Goal: Task Accomplishment & Management: Manage account settings

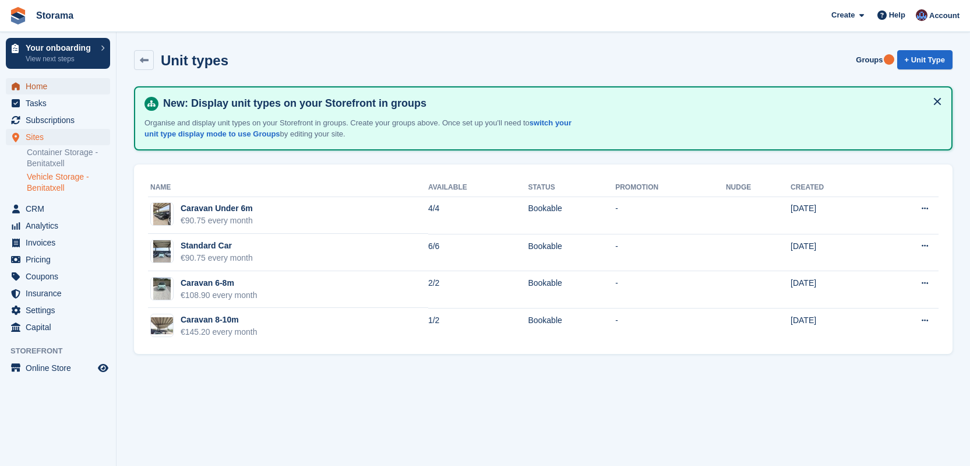
click at [66, 91] on span "Home" at bounding box center [61, 86] width 70 height 16
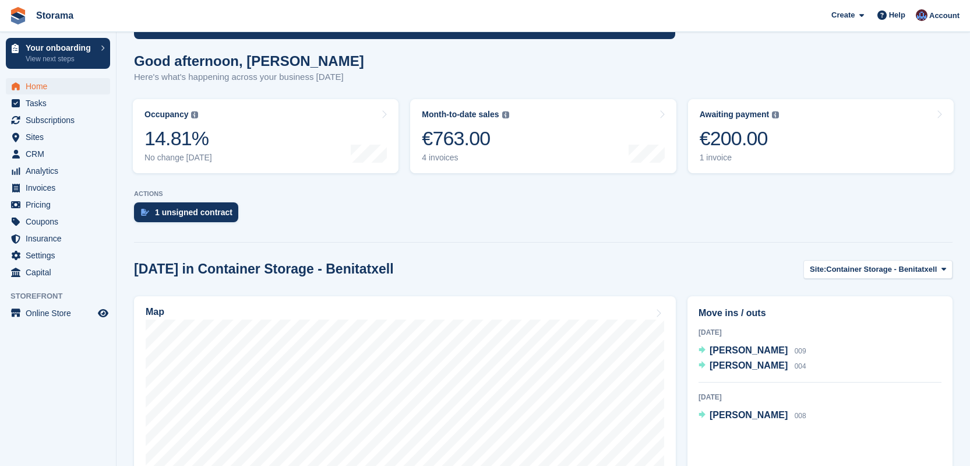
scroll to position [119, 0]
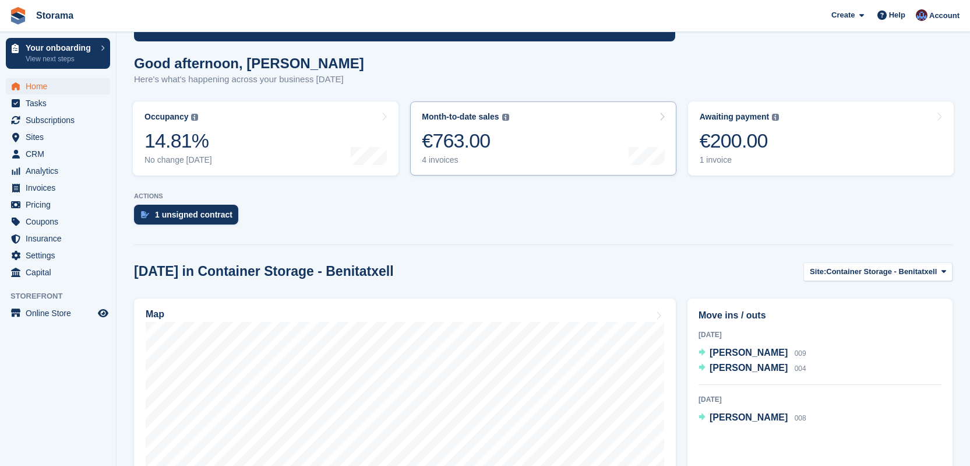
click at [516, 153] on link "Month-to-date sales The sum of all finalised invoices generated this month to d…" at bounding box center [543, 138] width 266 height 74
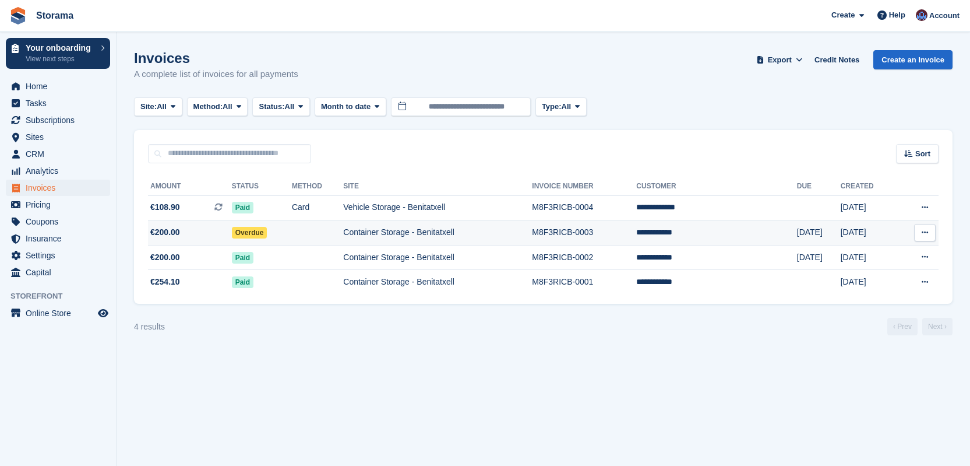
click at [927, 233] on icon at bounding box center [925, 232] width 6 height 8
click at [802, 319] on div "4 results ‹ Prev Next ›" at bounding box center [543, 326] width 819 height 17
click at [66, 89] on span "Home" at bounding box center [61, 86] width 70 height 16
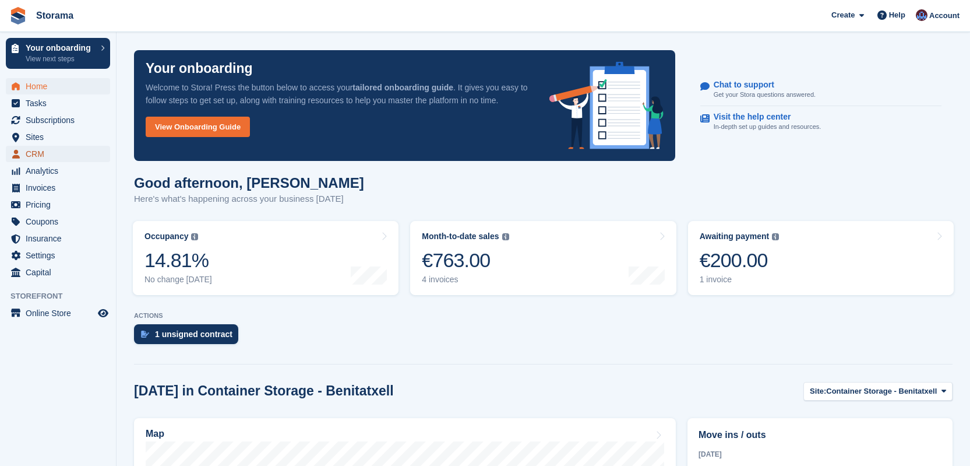
click at [62, 150] on span "CRM" at bounding box center [61, 154] width 70 height 16
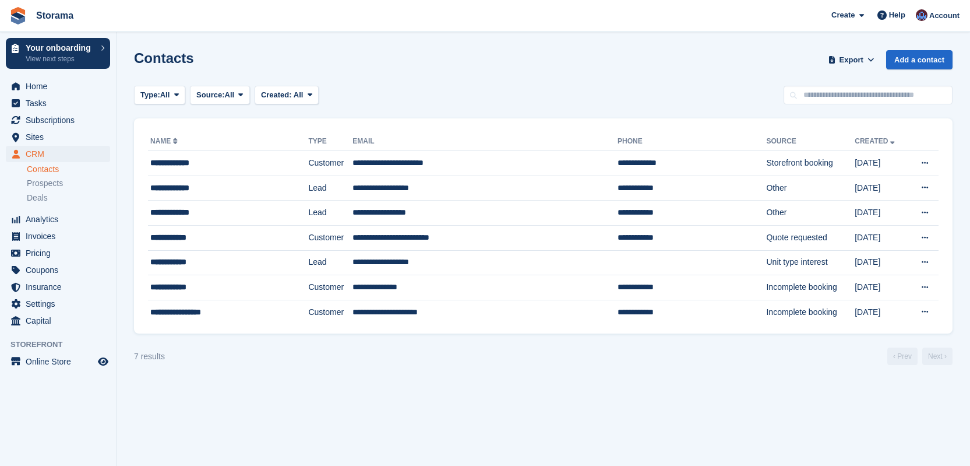
click at [59, 169] on link "Contacts" at bounding box center [68, 169] width 83 height 11
click at [367, 234] on td "**********" at bounding box center [485, 237] width 265 height 25
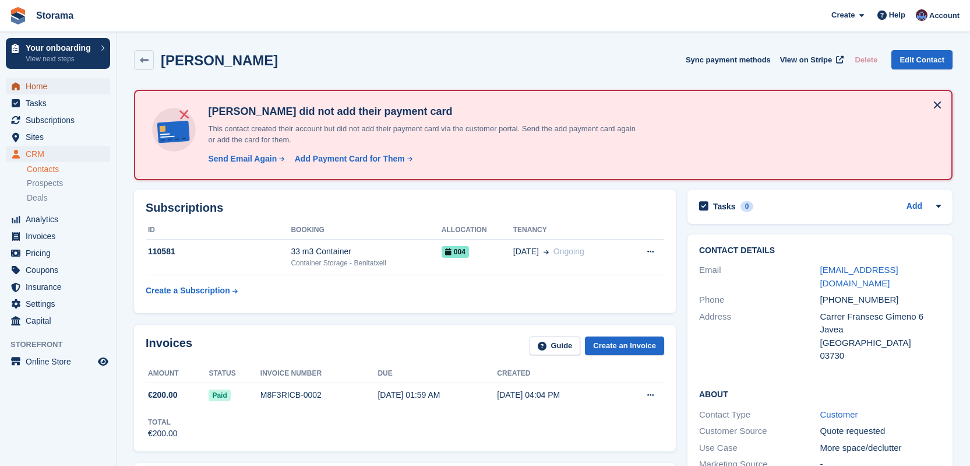
click at [69, 91] on span "Home" at bounding box center [61, 86] width 70 height 16
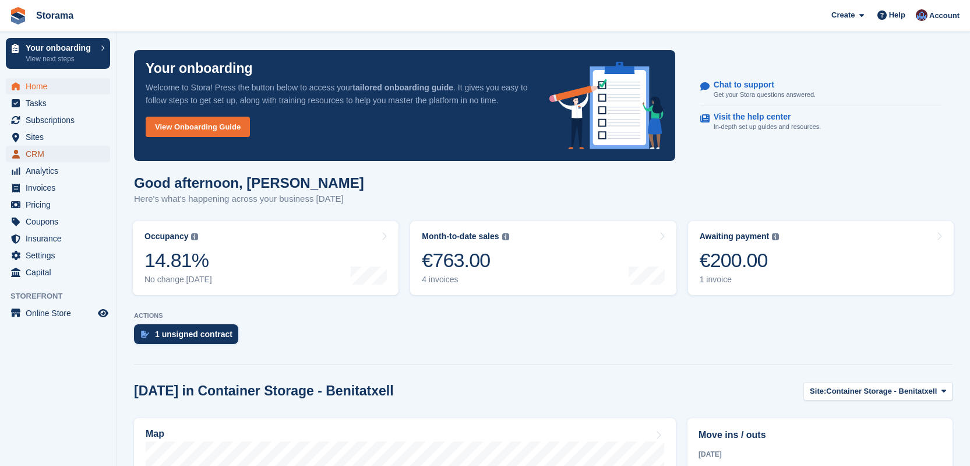
click at [55, 152] on span "CRM" at bounding box center [61, 154] width 70 height 16
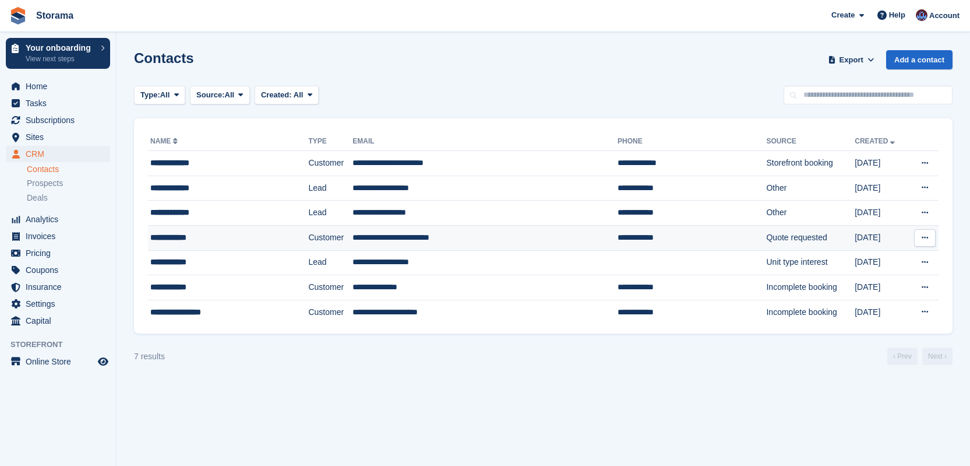
click at [237, 234] on div "**********" at bounding box center [213, 237] width 126 height 12
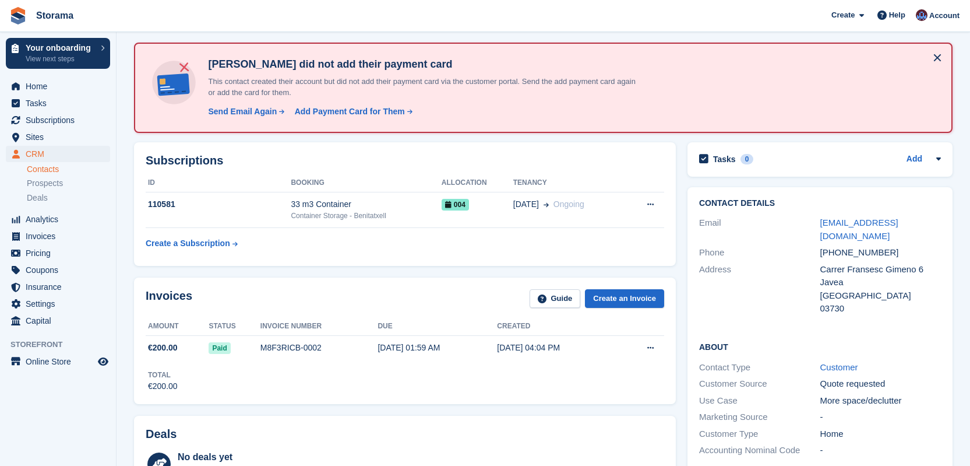
scroll to position [48, 0]
